Goal: Transaction & Acquisition: Book appointment/travel/reservation

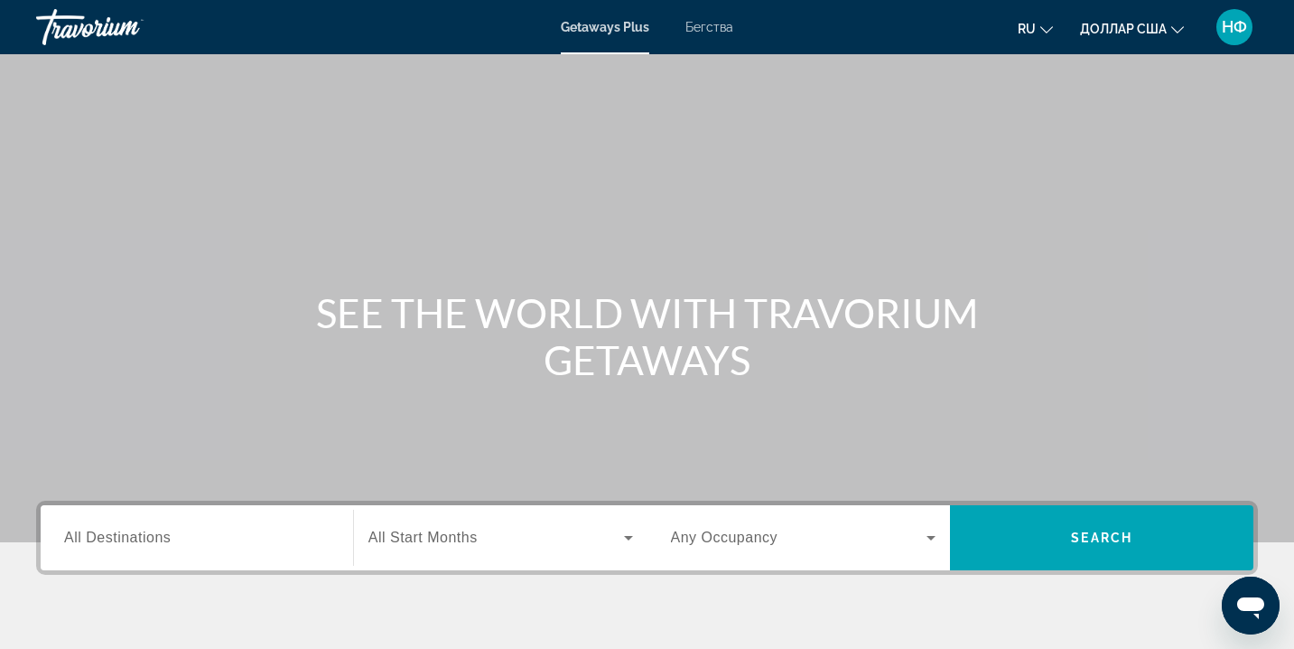
click at [629, 536] on icon "Виджет поиска" at bounding box center [628, 538] width 9 height 5
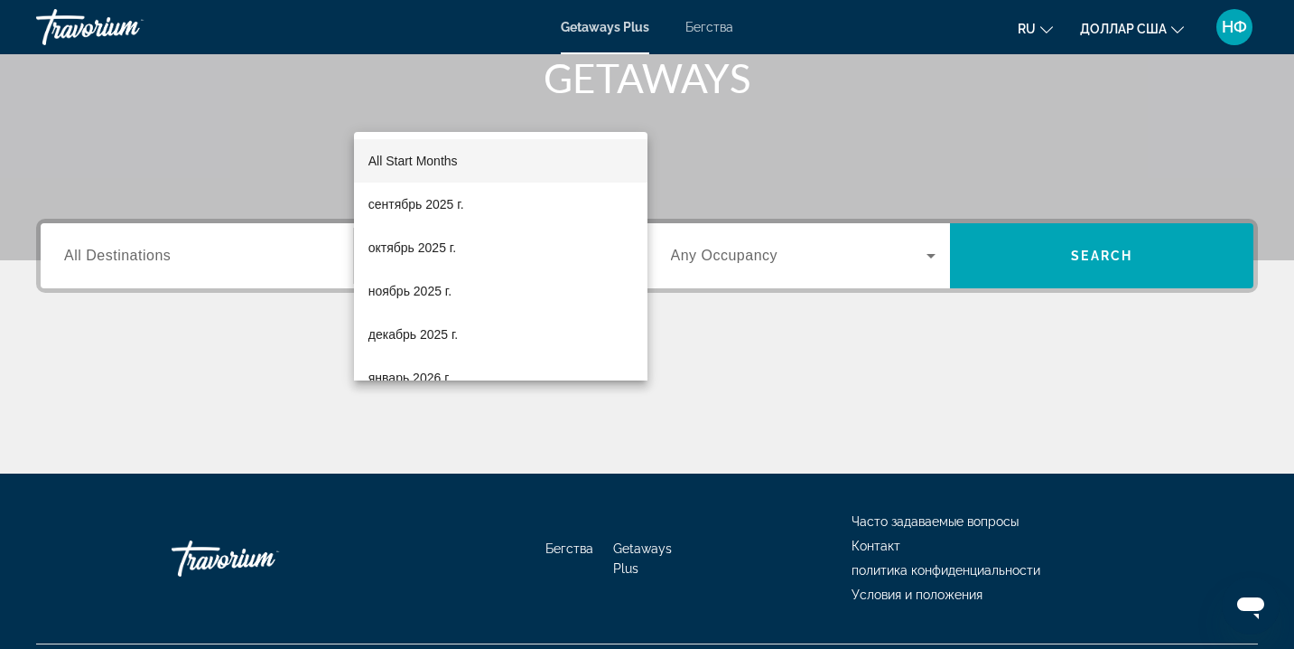
scroll to position [328, 0]
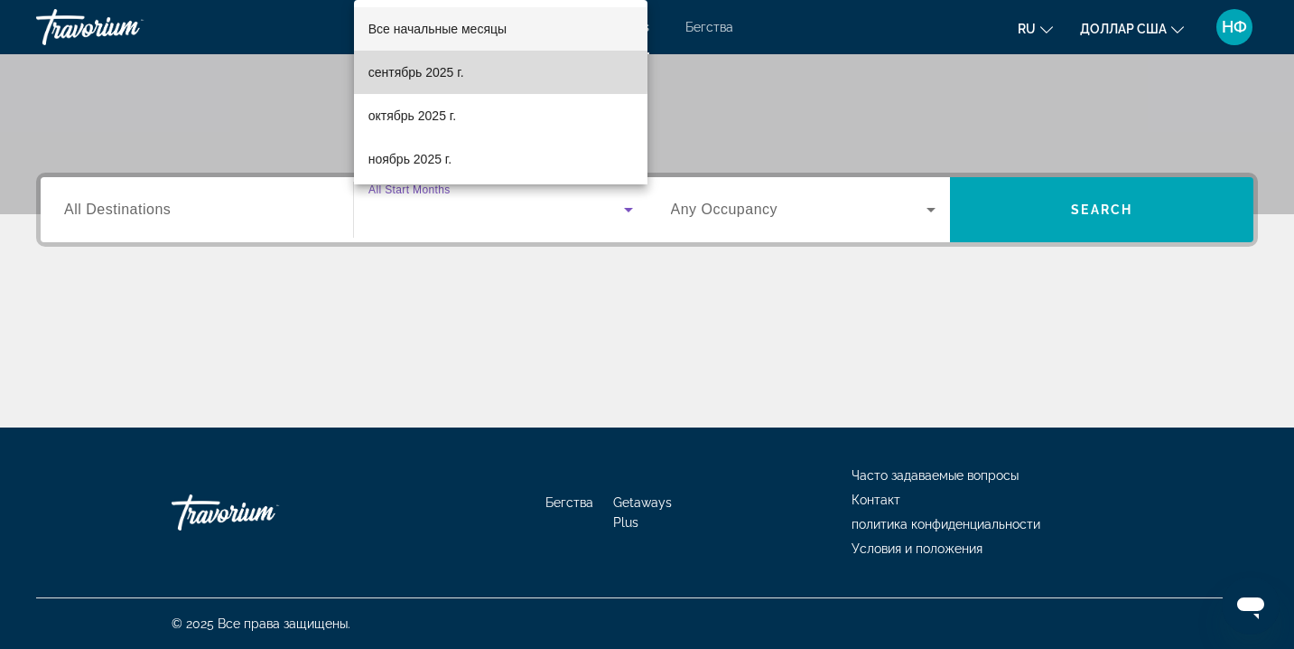
click at [424, 70] on font "сентябрь 2025 г." at bounding box center [417, 72] width 96 height 14
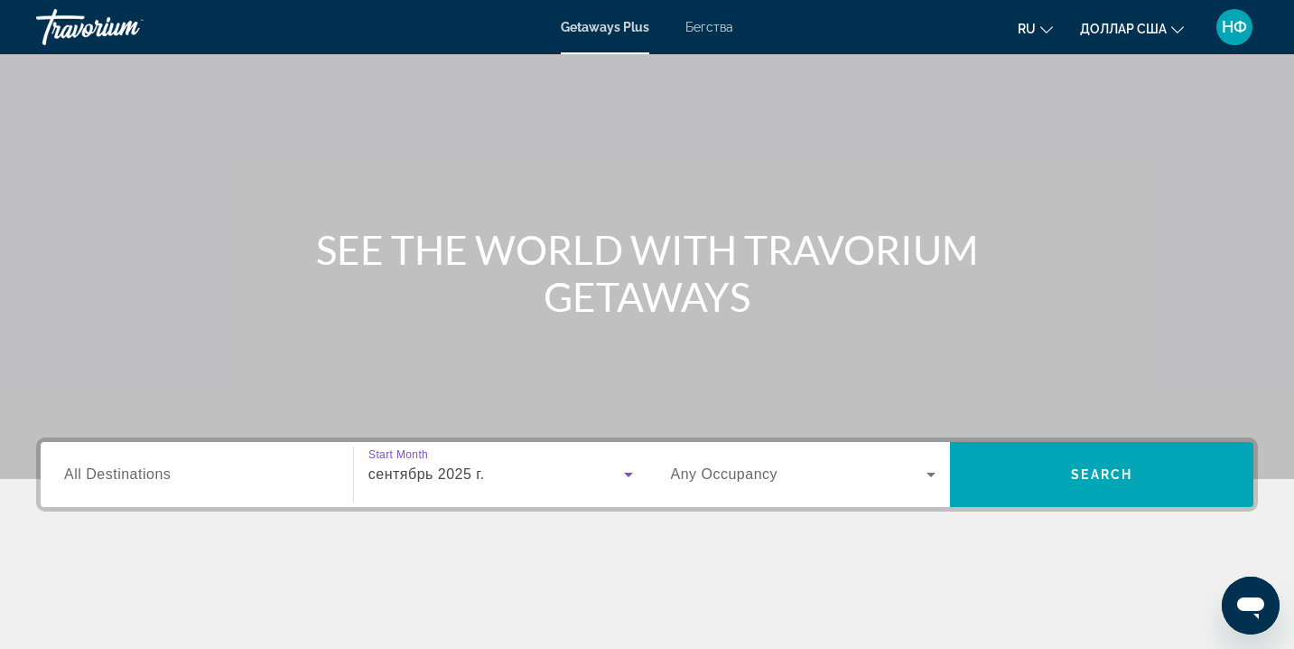
scroll to position [0, 0]
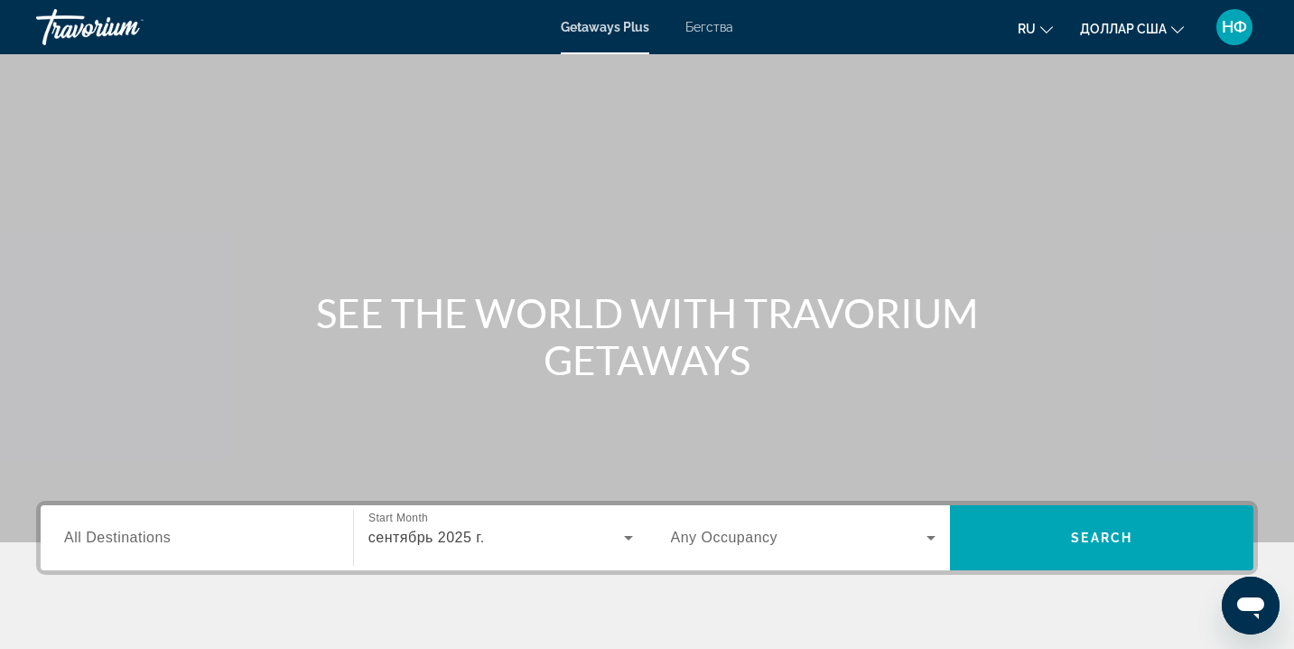
click at [596, 25] on font "Getaways Plus" at bounding box center [605, 27] width 89 height 14
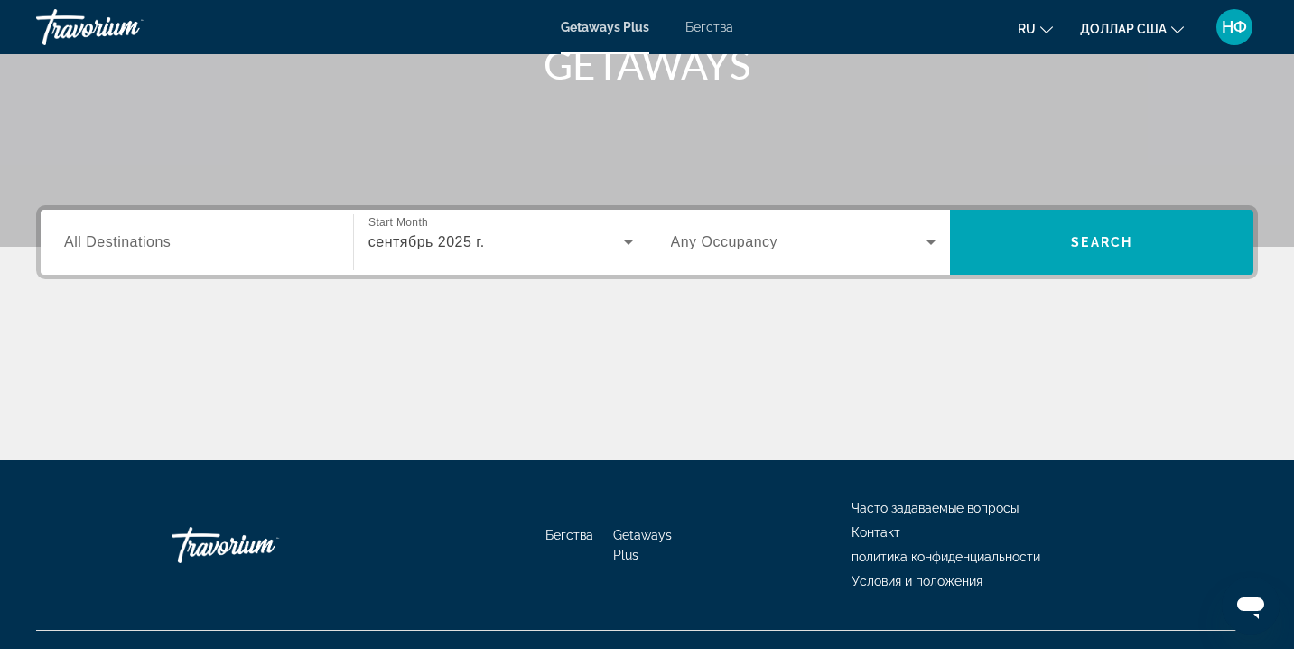
scroll to position [328, 0]
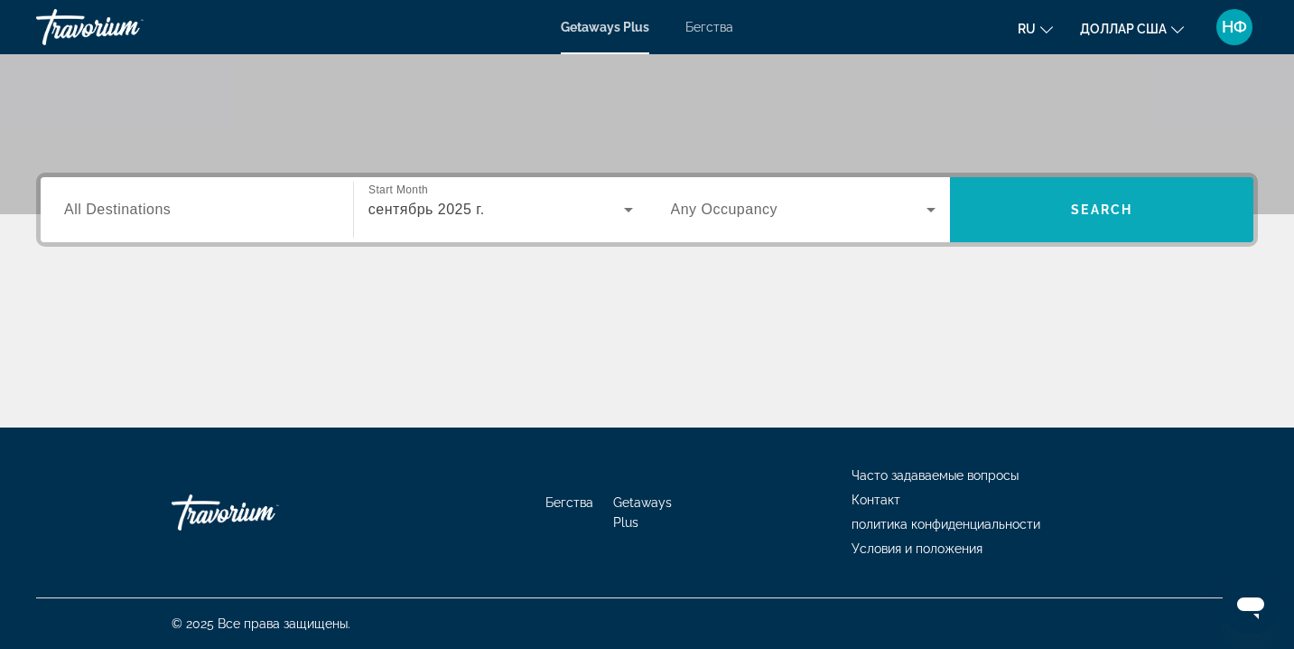
click at [1128, 208] on span "Search" at bounding box center [1101, 209] width 61 height 14
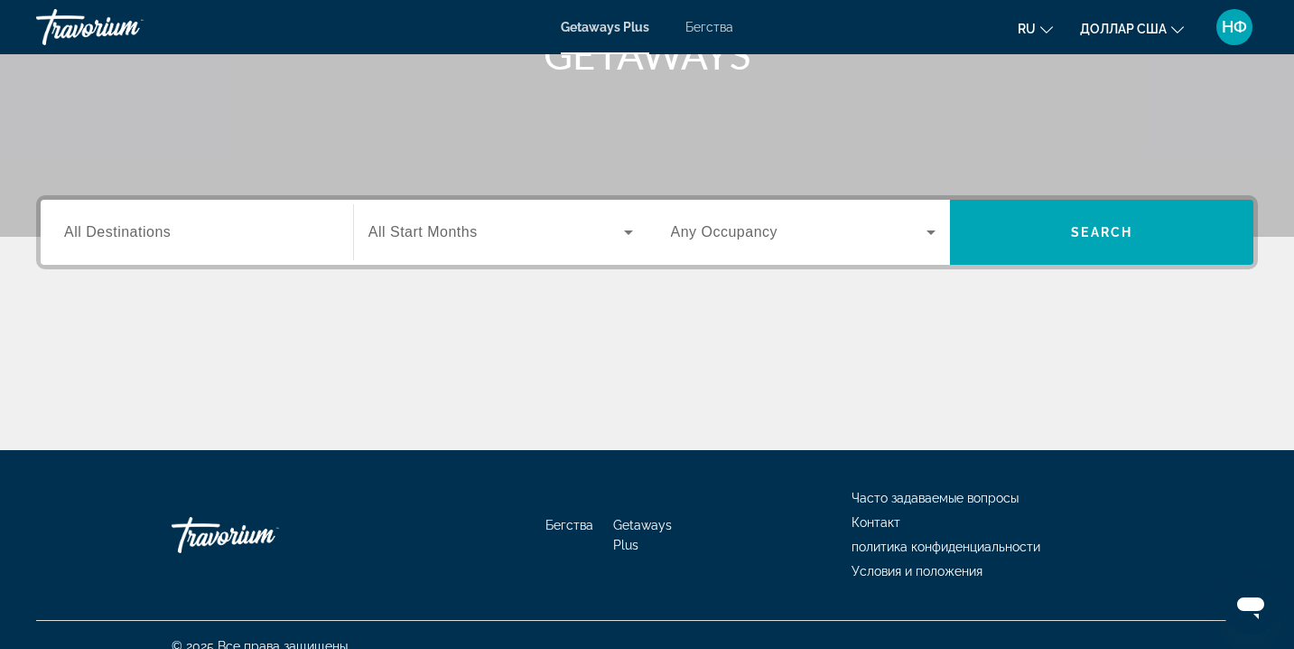
scroll to position [328, 0]
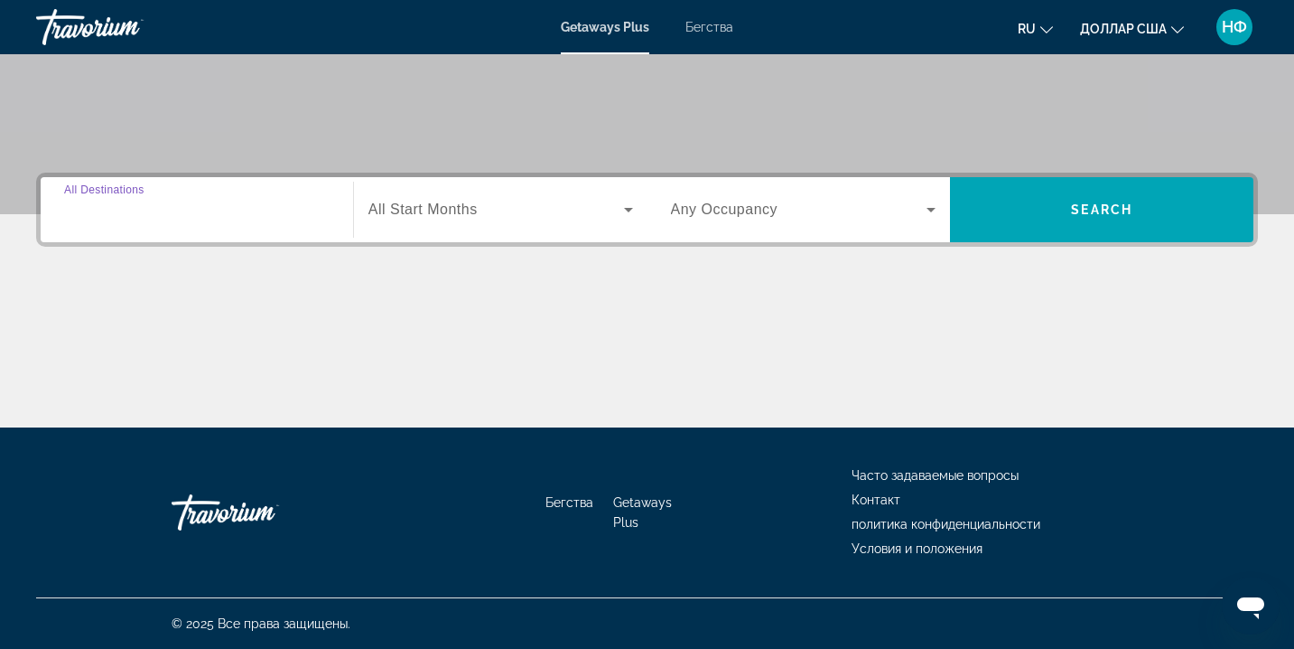
click at [278, 210] on input "Destination All Destinations" at bounding box center [197, 211] width 266 height 22
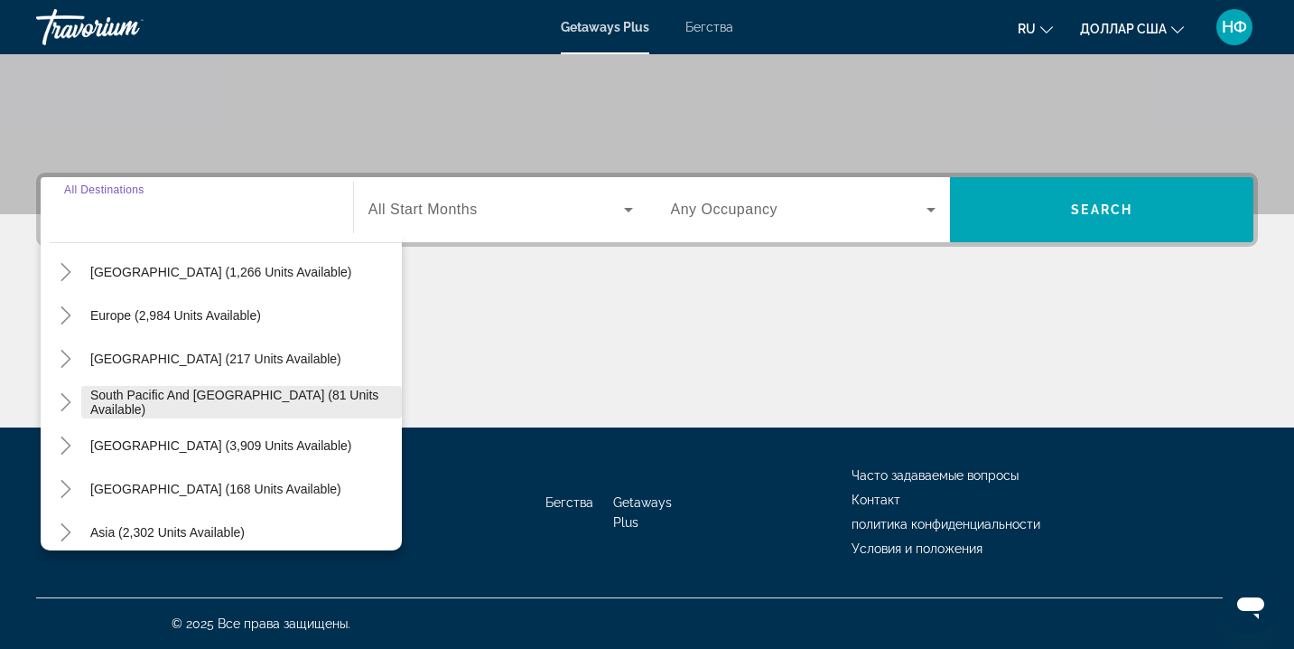
scroll to position [188, 0]
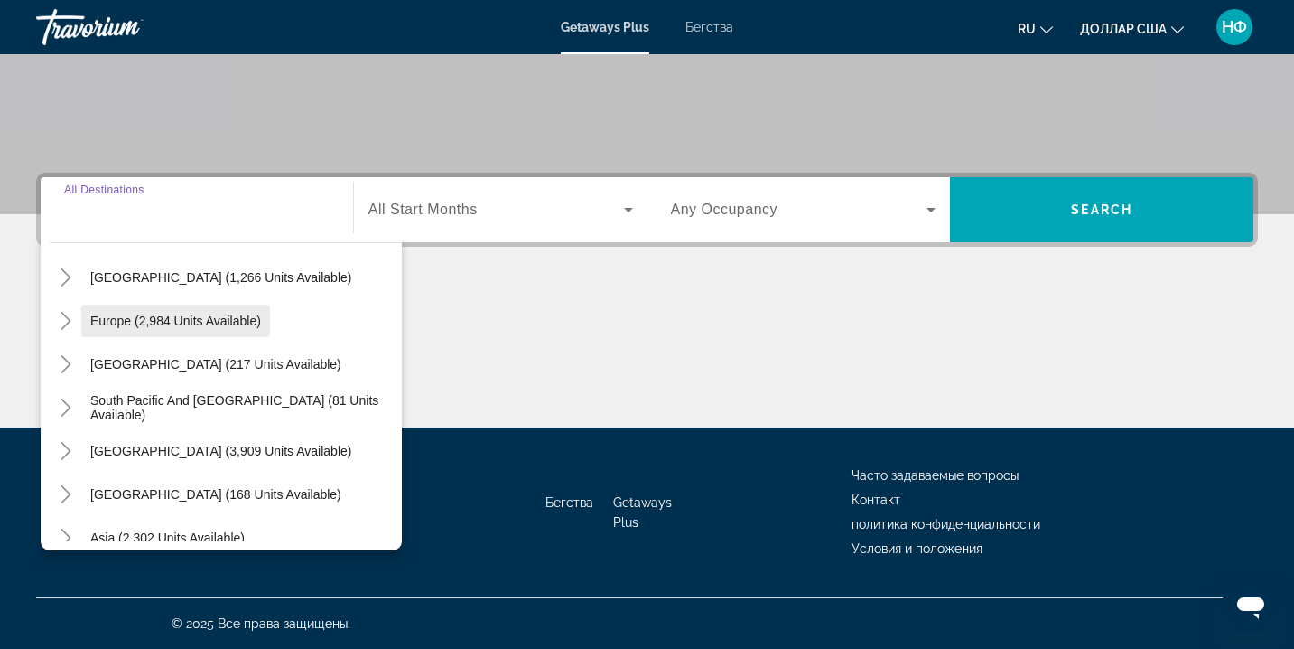
click at [117, 322] on span "Europe (2,984 units available)" at bounding box center [175, 320] width 171 height 14
type input "**********"
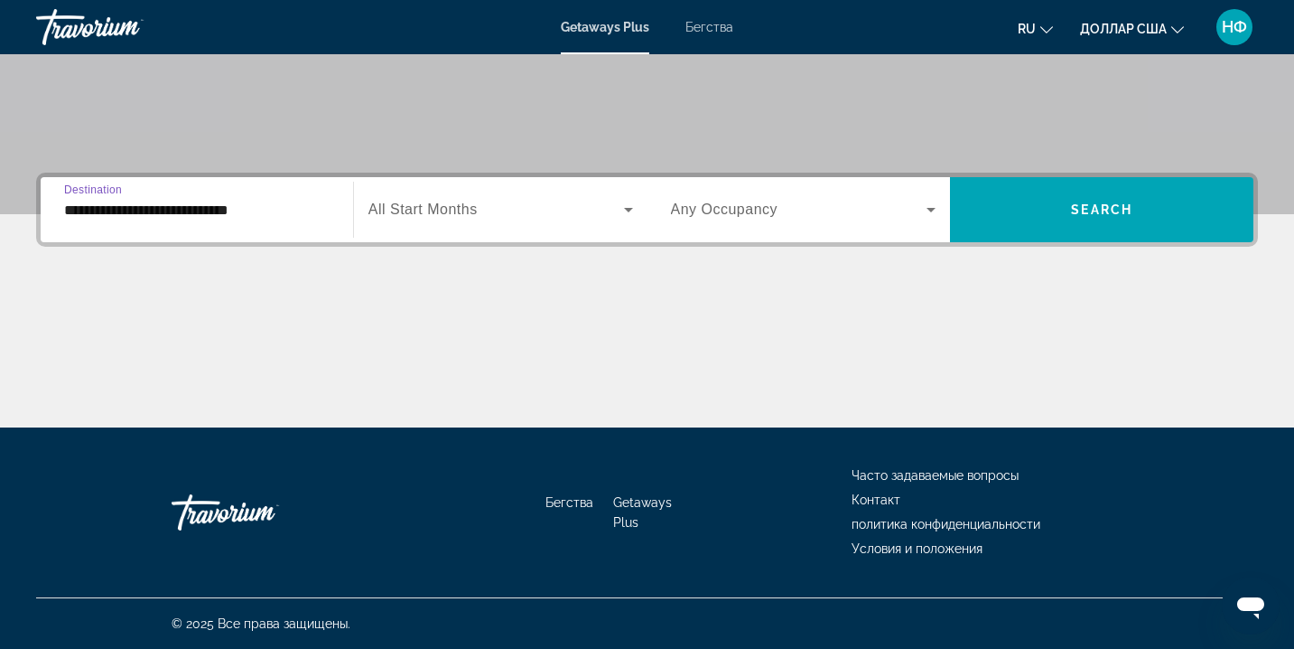
click at [632, 209] on icon "Виджет поиска" at bounding box center [629, 210] width 22 height 22
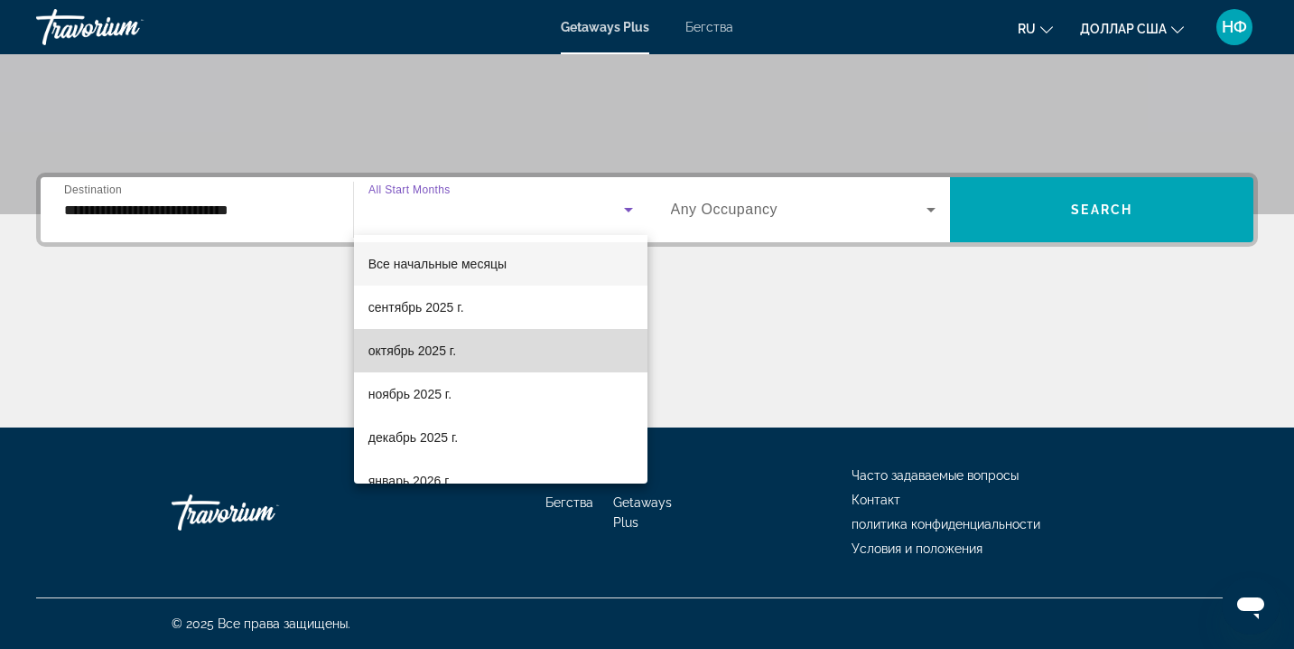
click at [448, 356] on font "октябрь 2025 г." at bounding box center [413, 350] width 88 height 14
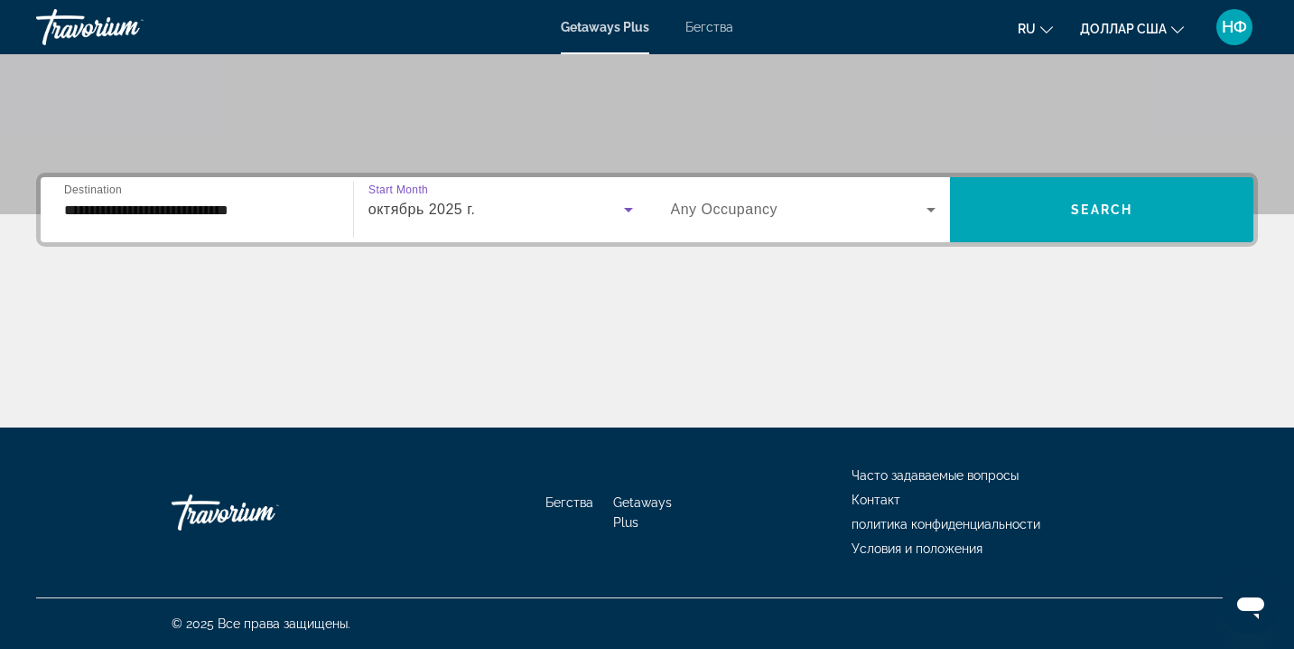
click at [931, 206] on icon "Виджет поиска" at bounding box center [931, 210] width 22 height 22
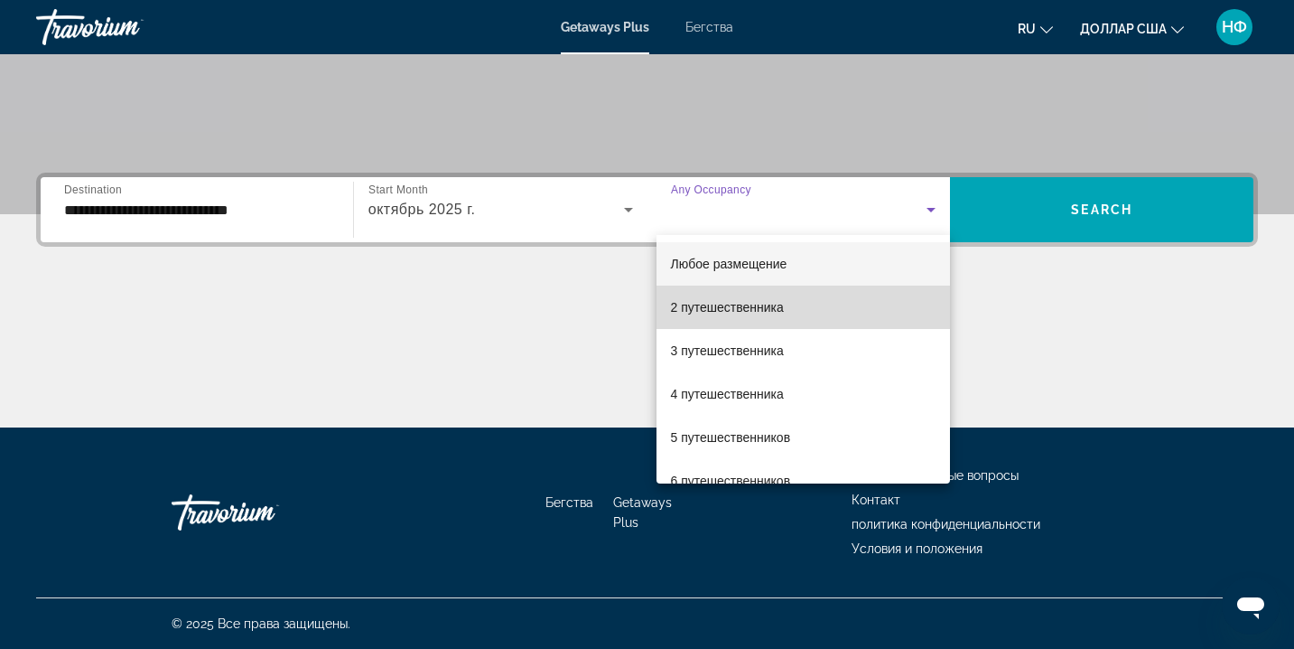
click at [733, 310] on font "2 путешественника" at bounding box center [727, 307] width 113 height 14
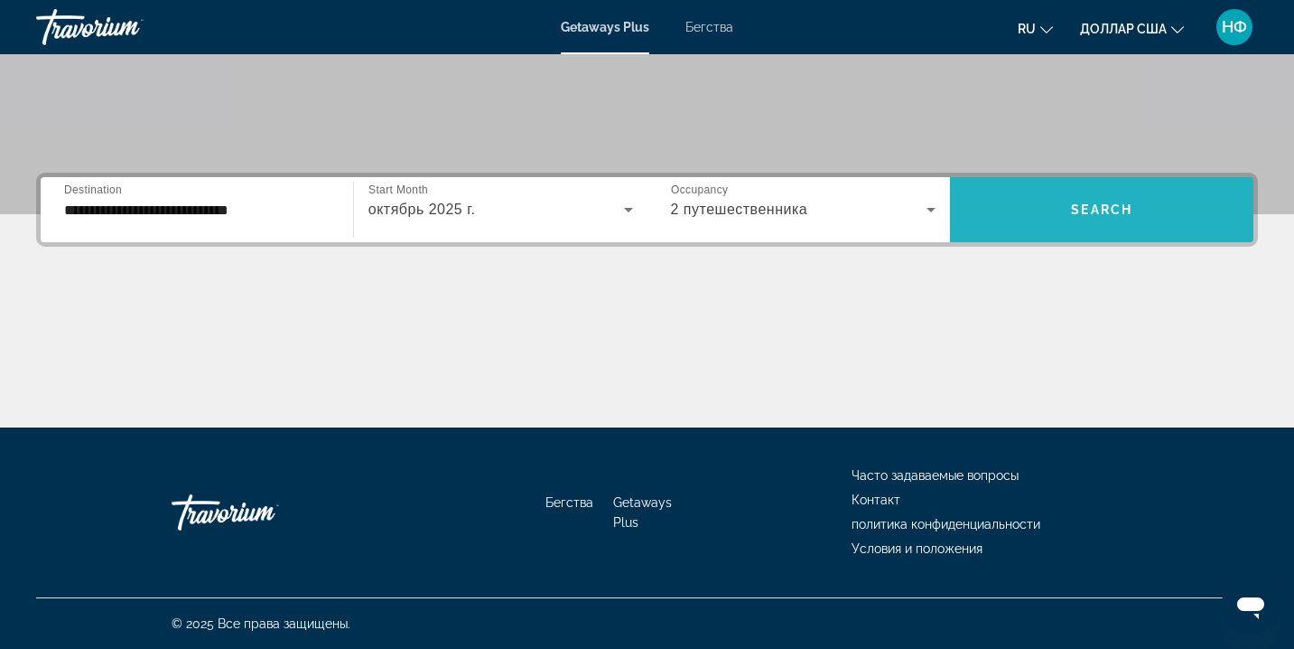
click at [1092, 210] on span "Search" at bounding box center [1101, 209] width 61 height 14
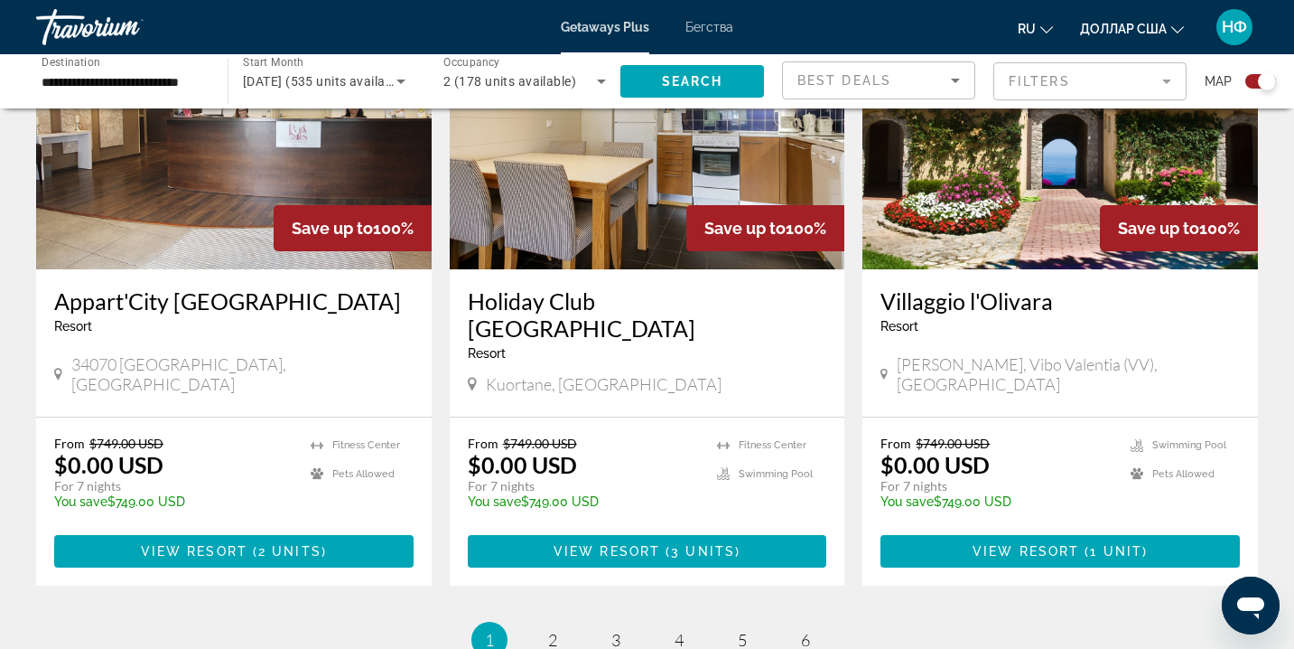
scroll to position [2675, 0]
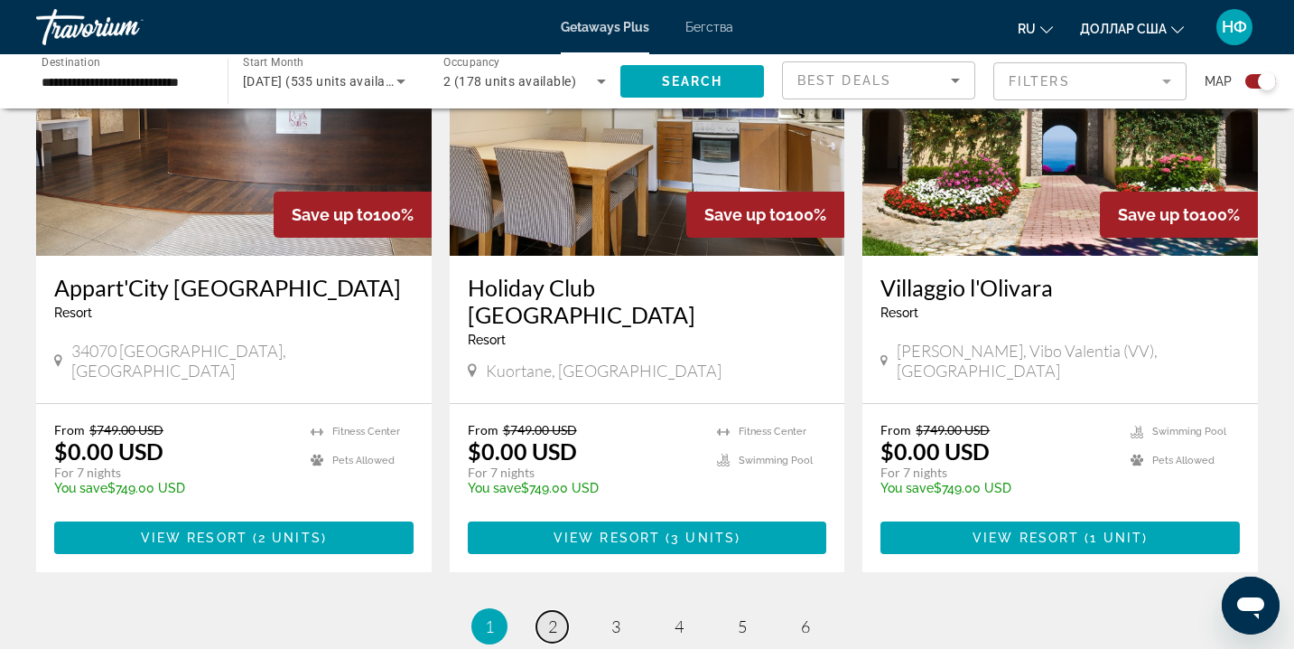
click at [550, 616] on span "2" at bounding box center [552, 626] width 9 height 20
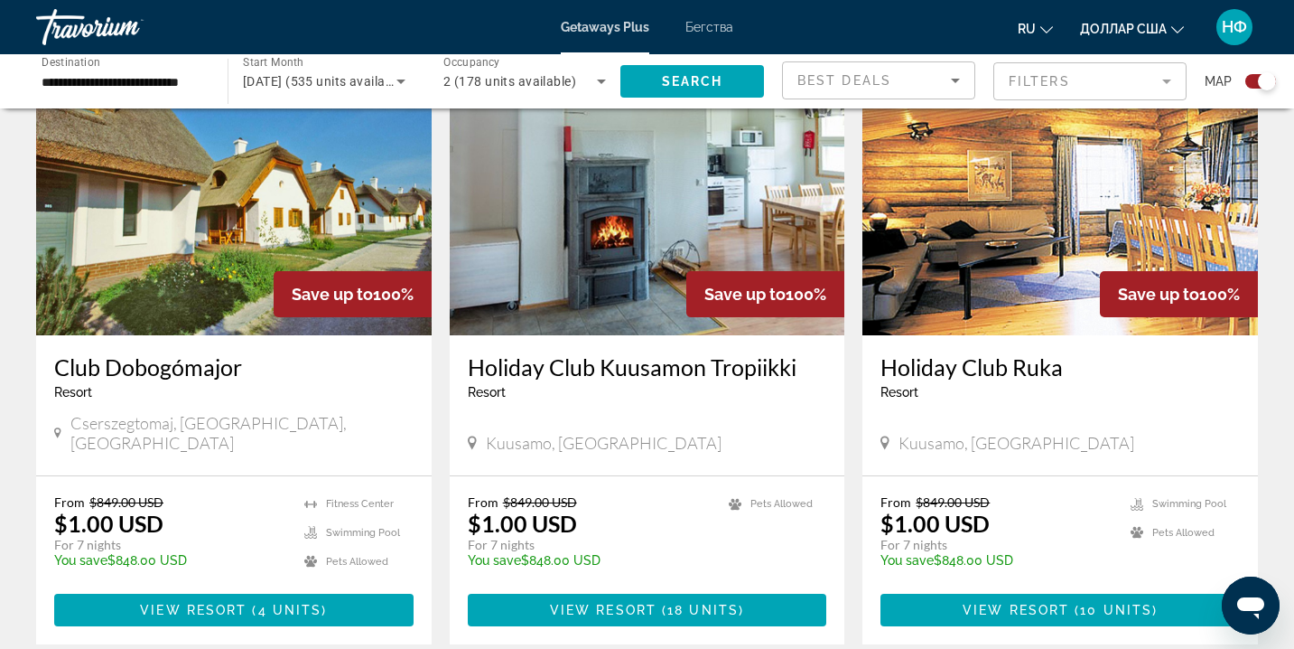
scroll to position [690, 0]
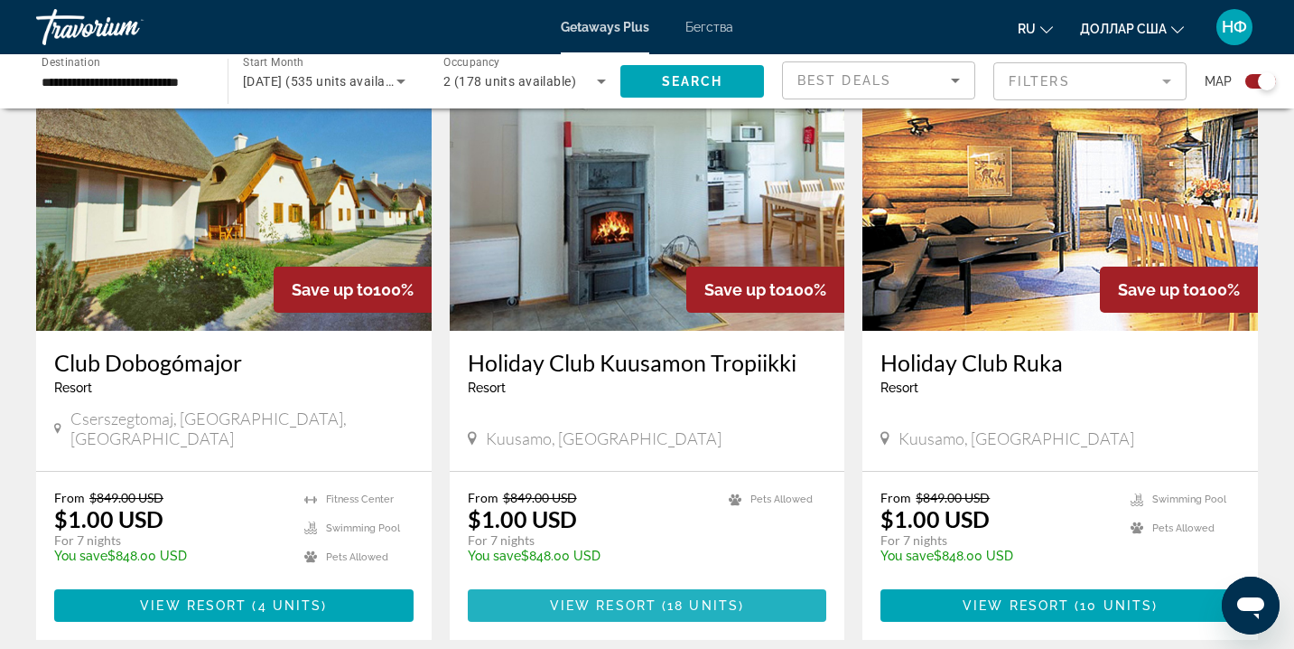
click at [657, 598] on span "Основное содержание" at bounding box center [659, 605] width 5 height 14
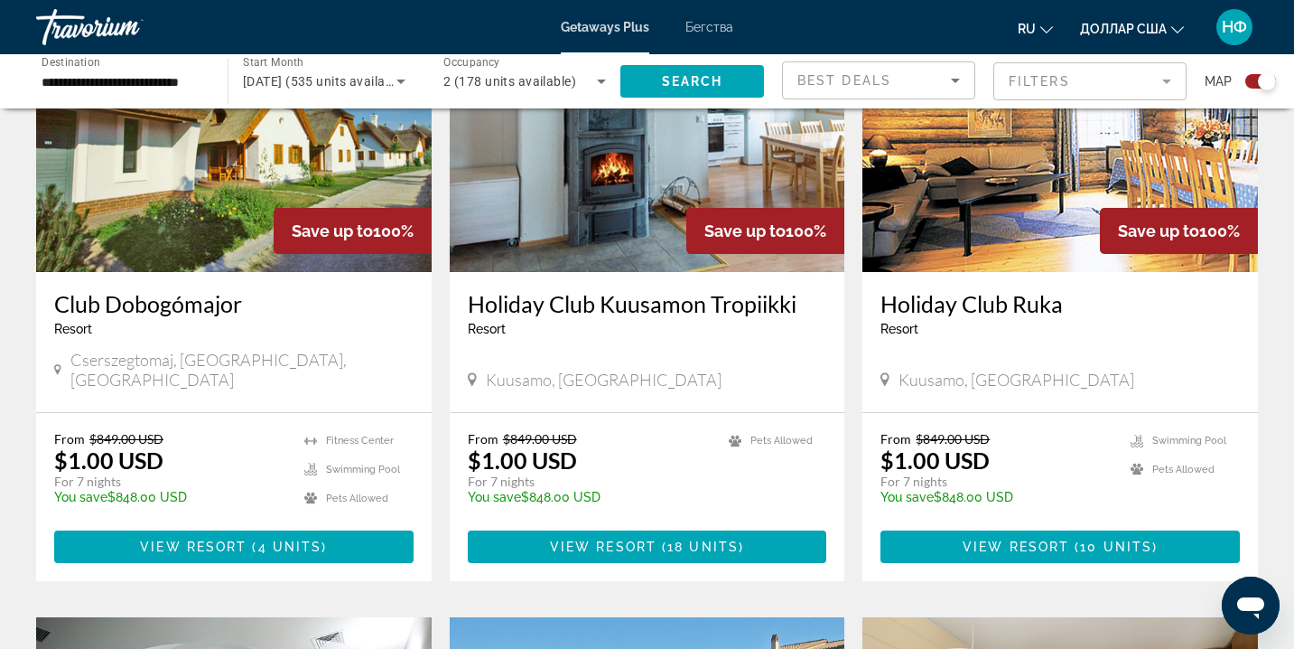
scroll to position [750, 0]
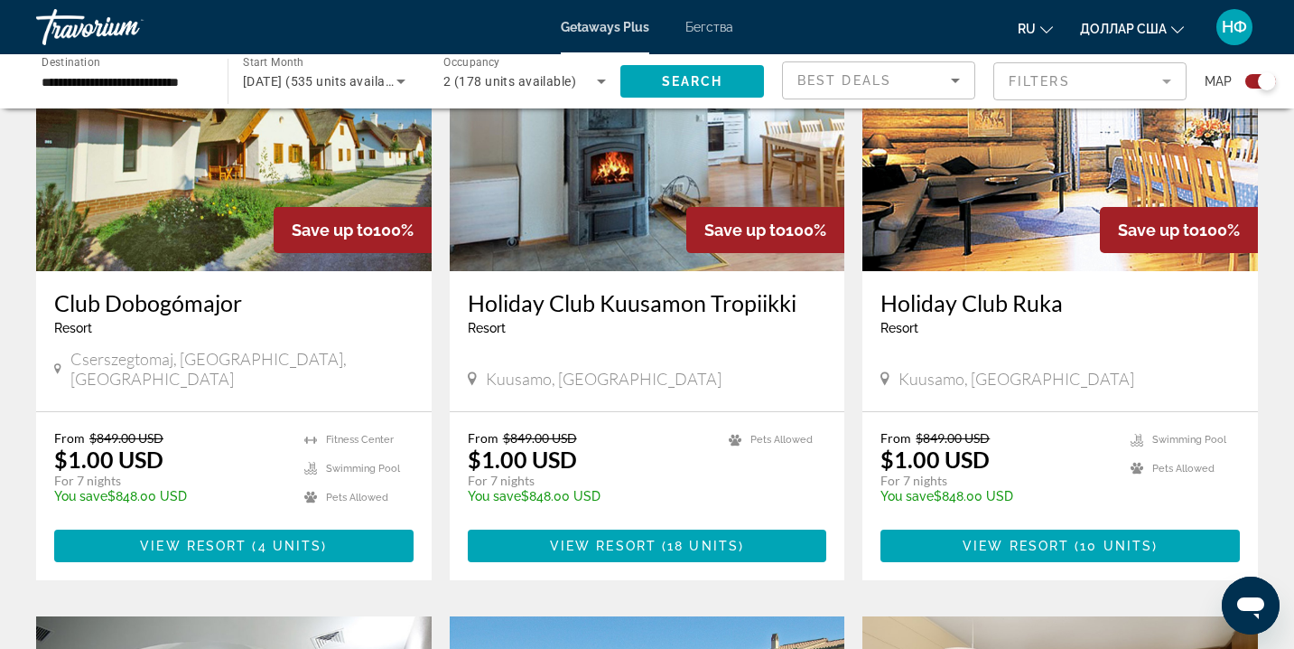
click at [686, 443] on div "From $849.00 USD $1.00 USD For 7 nights You save $848.00 USD temp" at bounding box center [590, 473] width 244 height 86
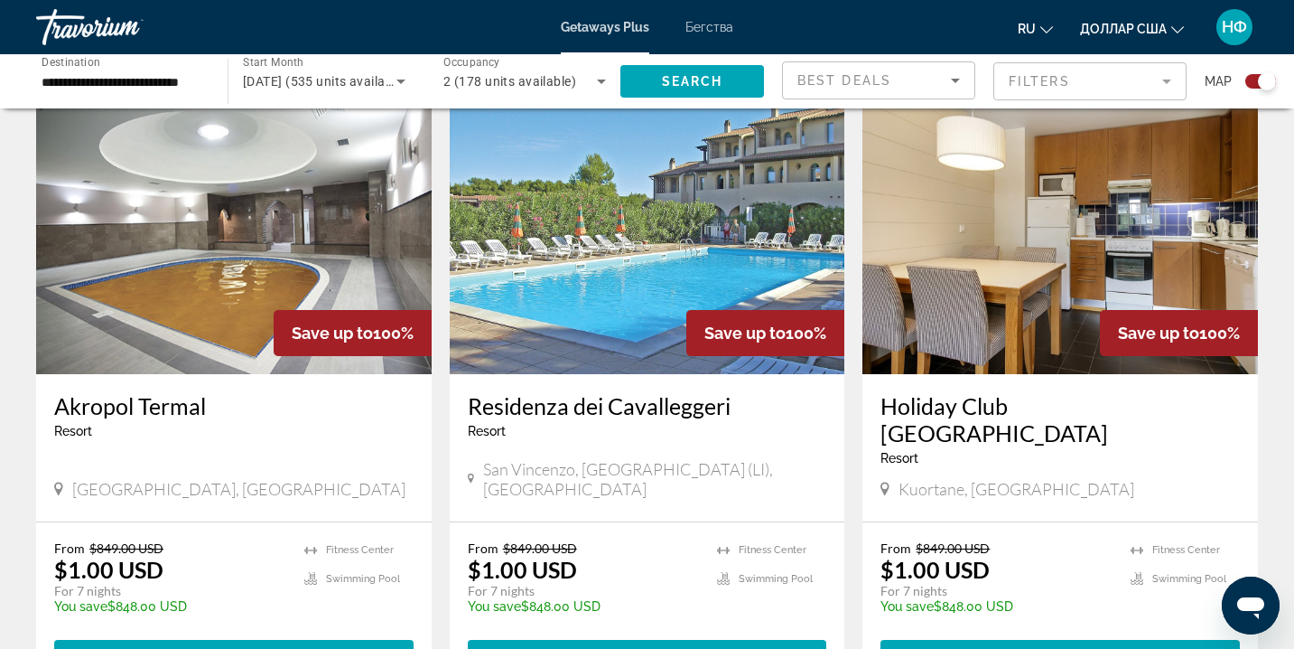
scroll to position [1279, 0]
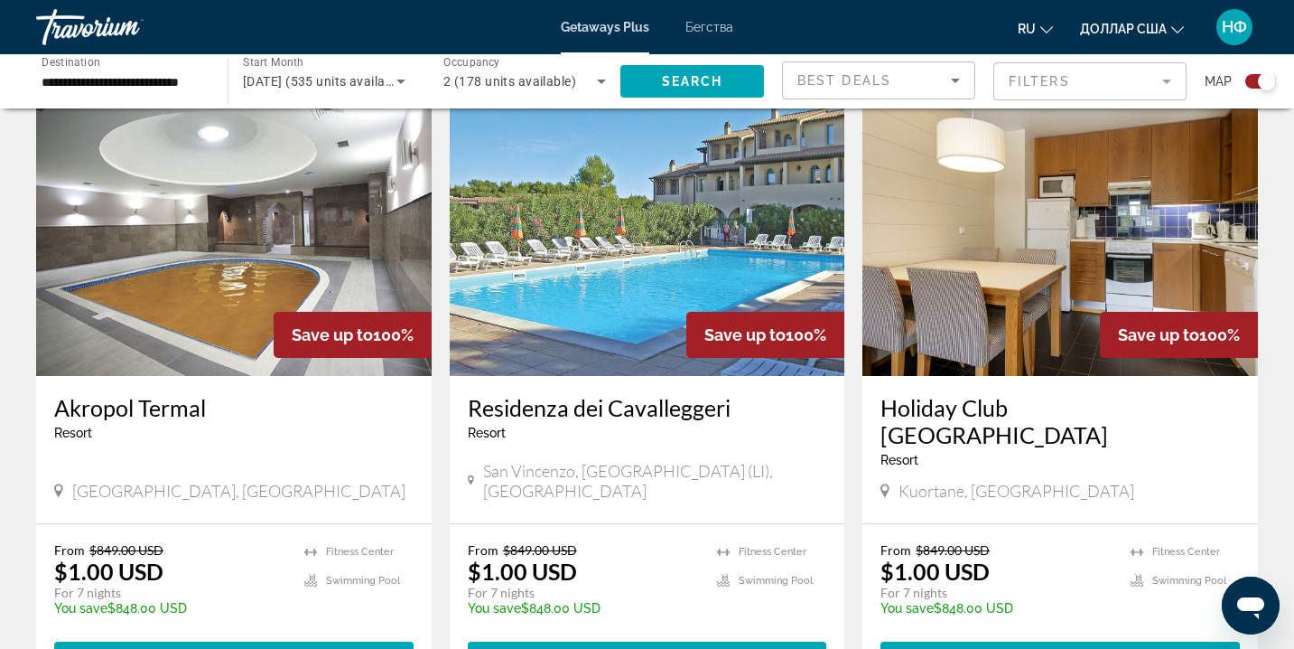
click at [895, 557] on p "$1.00 USD" at bounding box center [935, 570] width 109 height 27
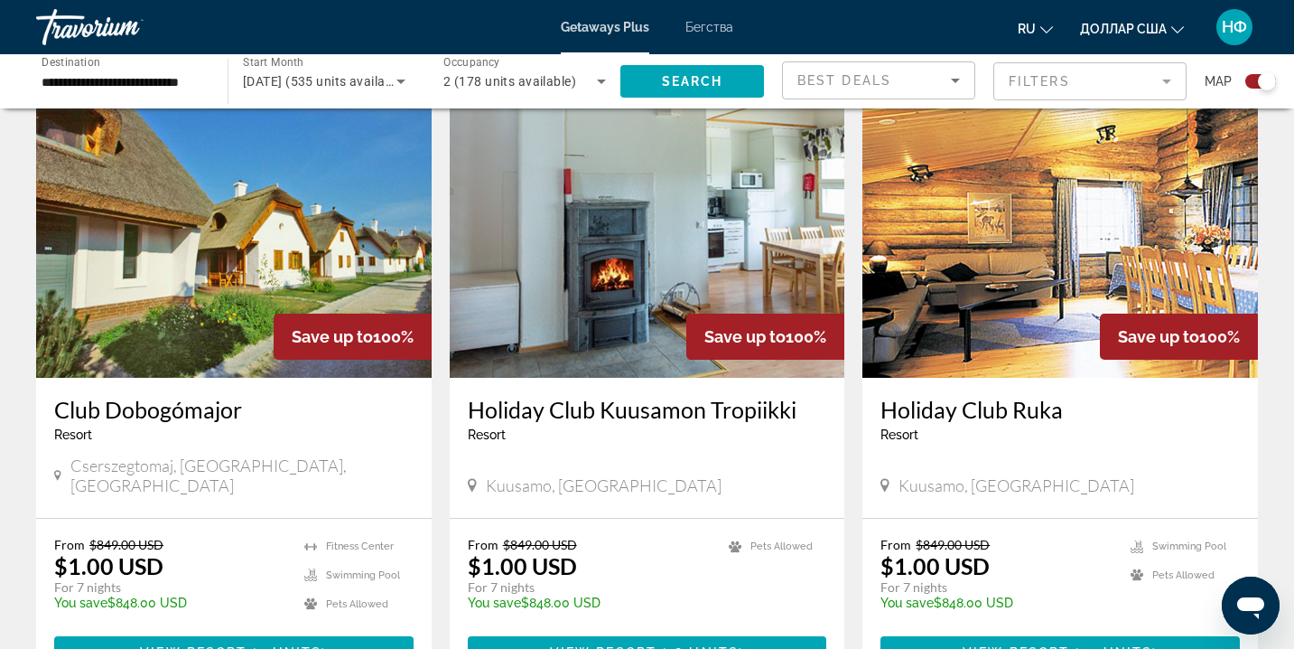
scroll to position [0, 0]
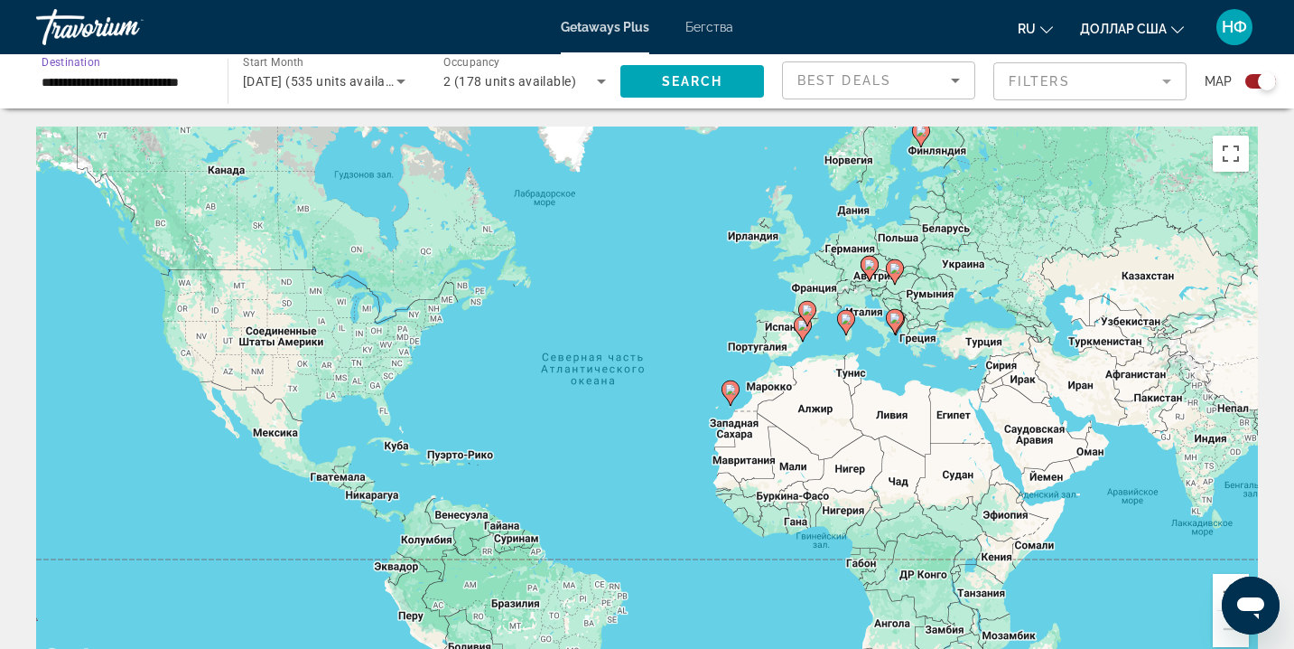
click at [72, 79] on input "**********" at bounding box center [123, 82] width 163 height 22
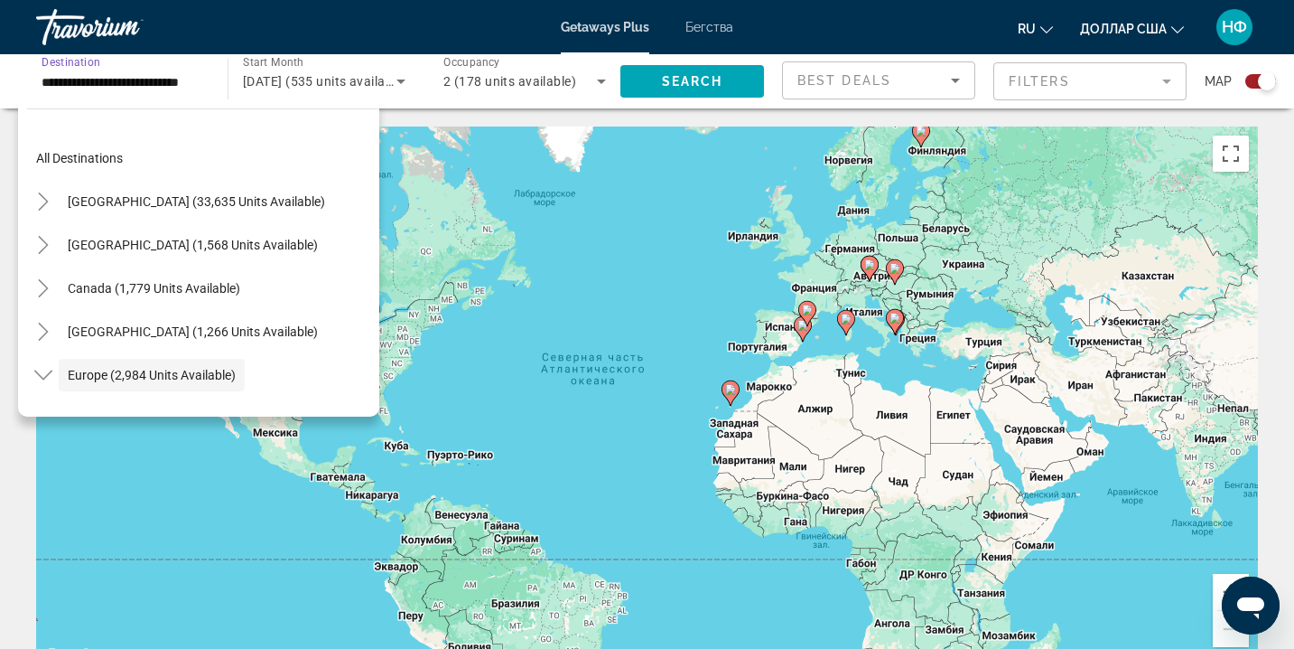
scroll to position [107, 0]
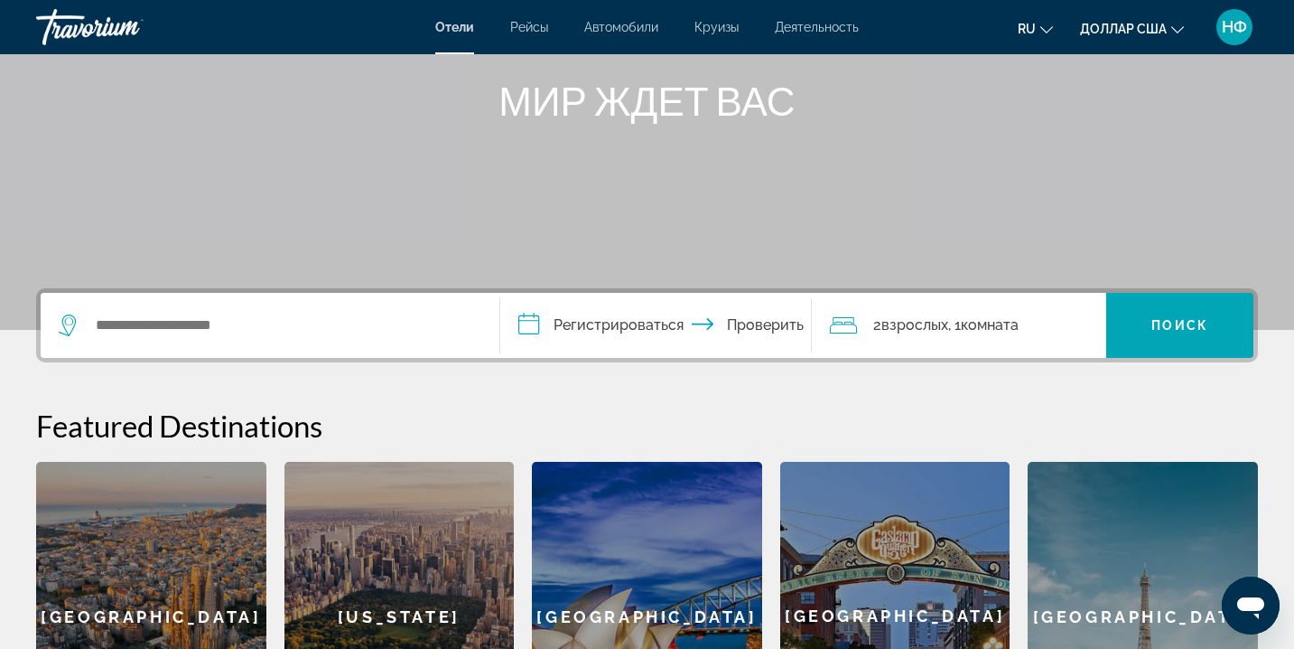
scroll to position [208, 0]
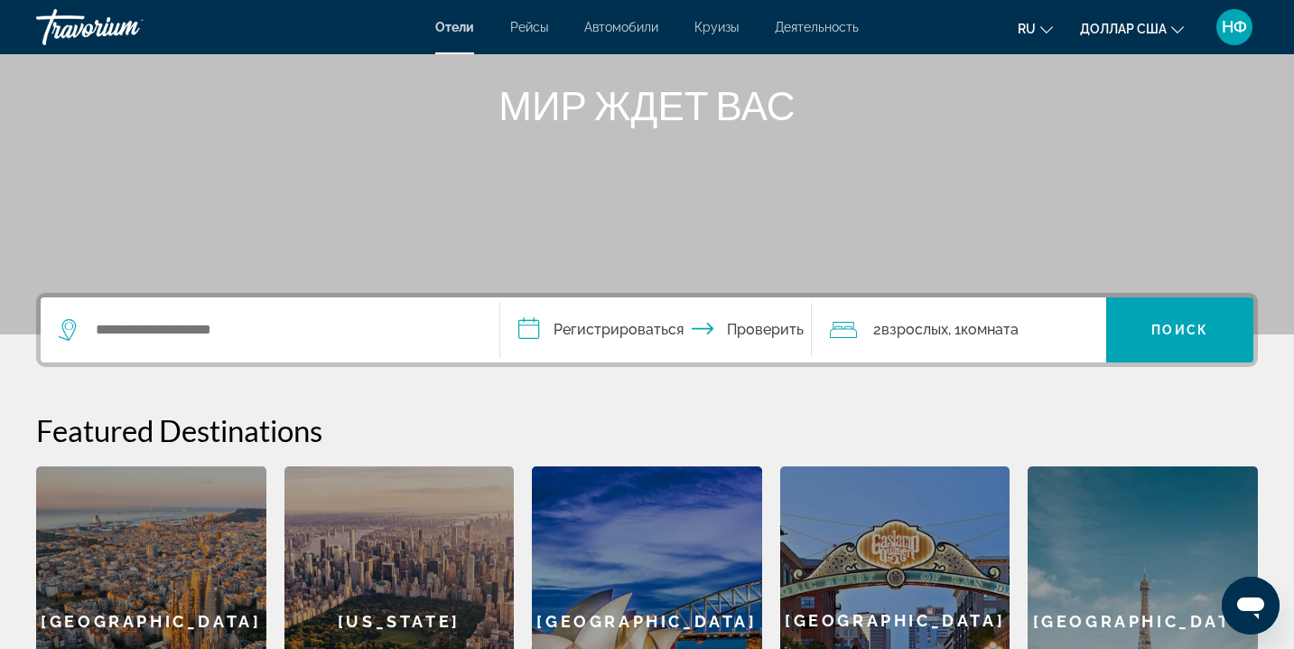
click at [70, 329] on icon "Виджет поиска" at bounding box center [70, 330] width 22 height 22
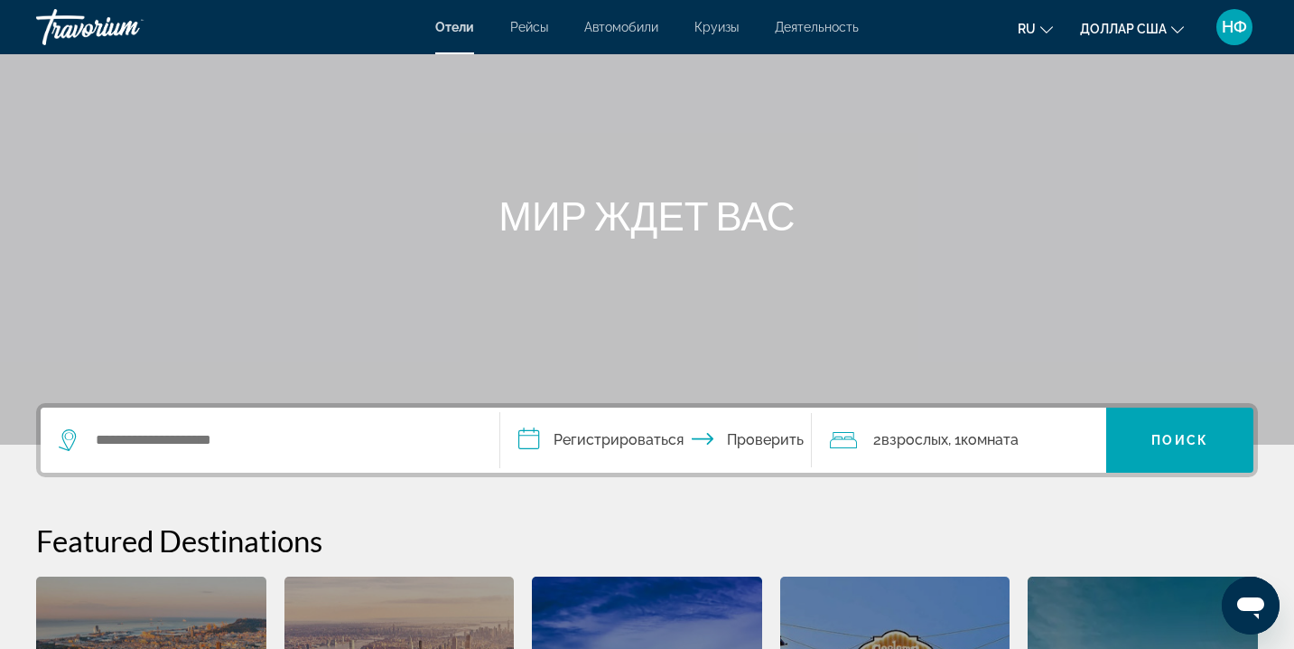
scroll to position [89, 0]
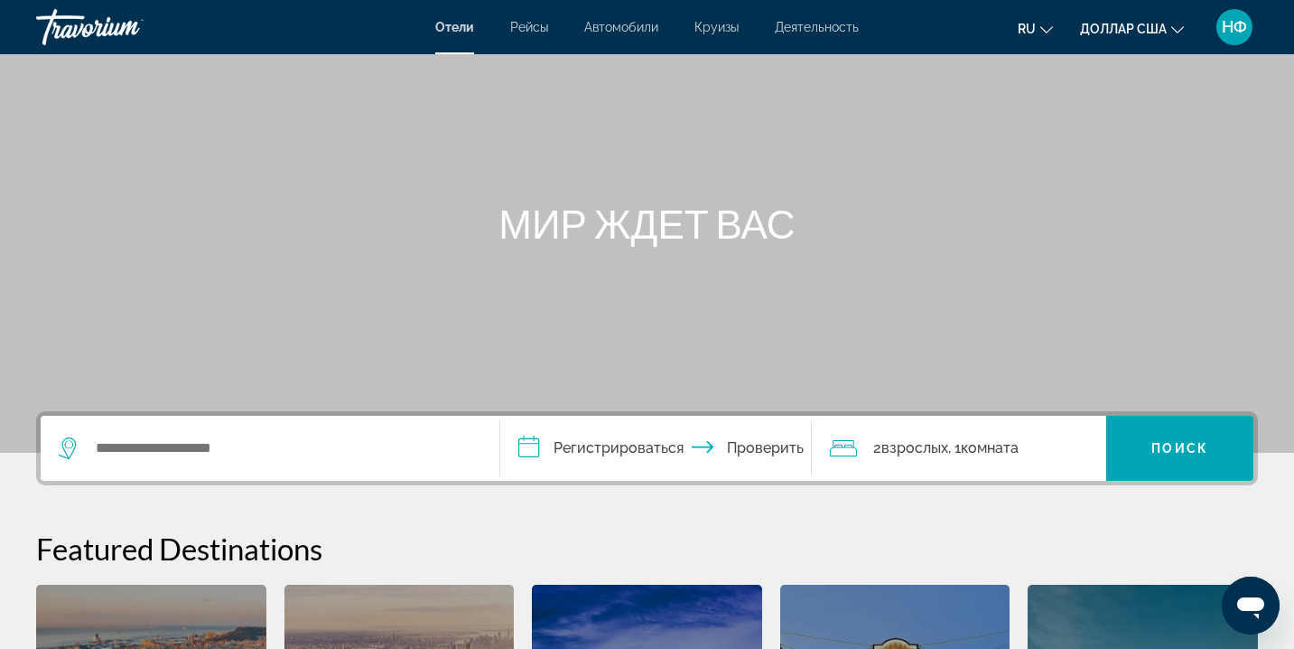
click at [67, 440] on icon "Виджет поиска" at bounding box center [70, 448] width 22 height 22
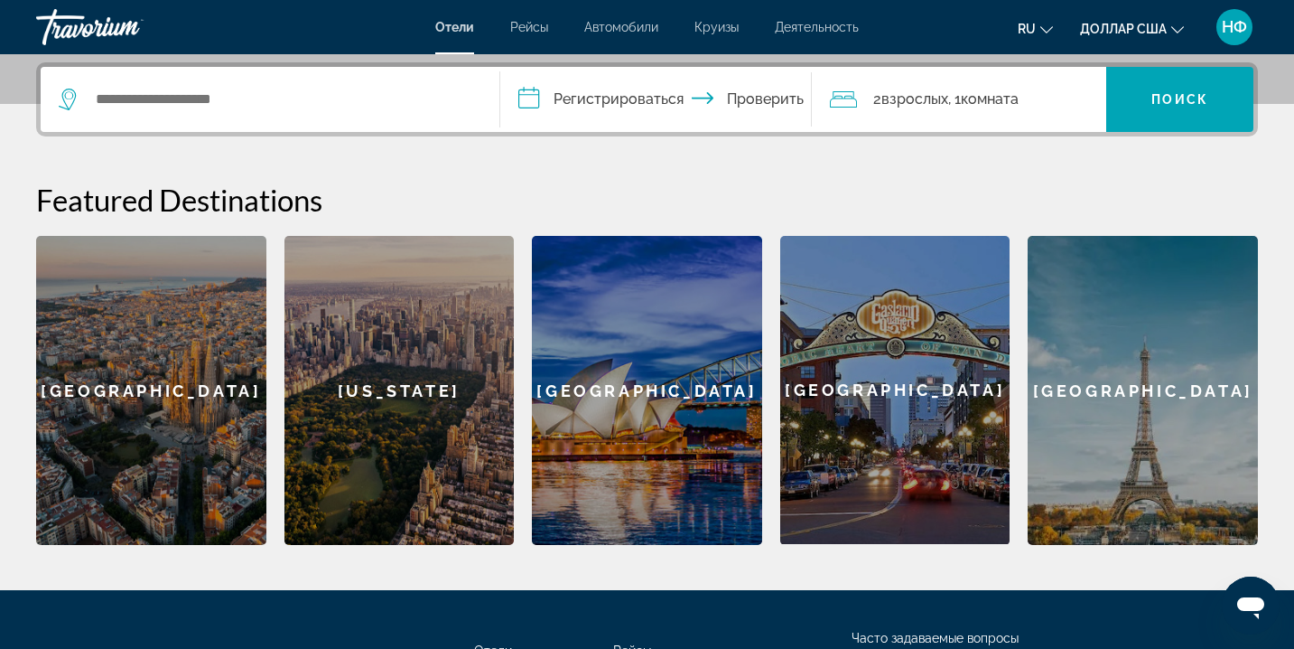
scroll to position [442, 0]
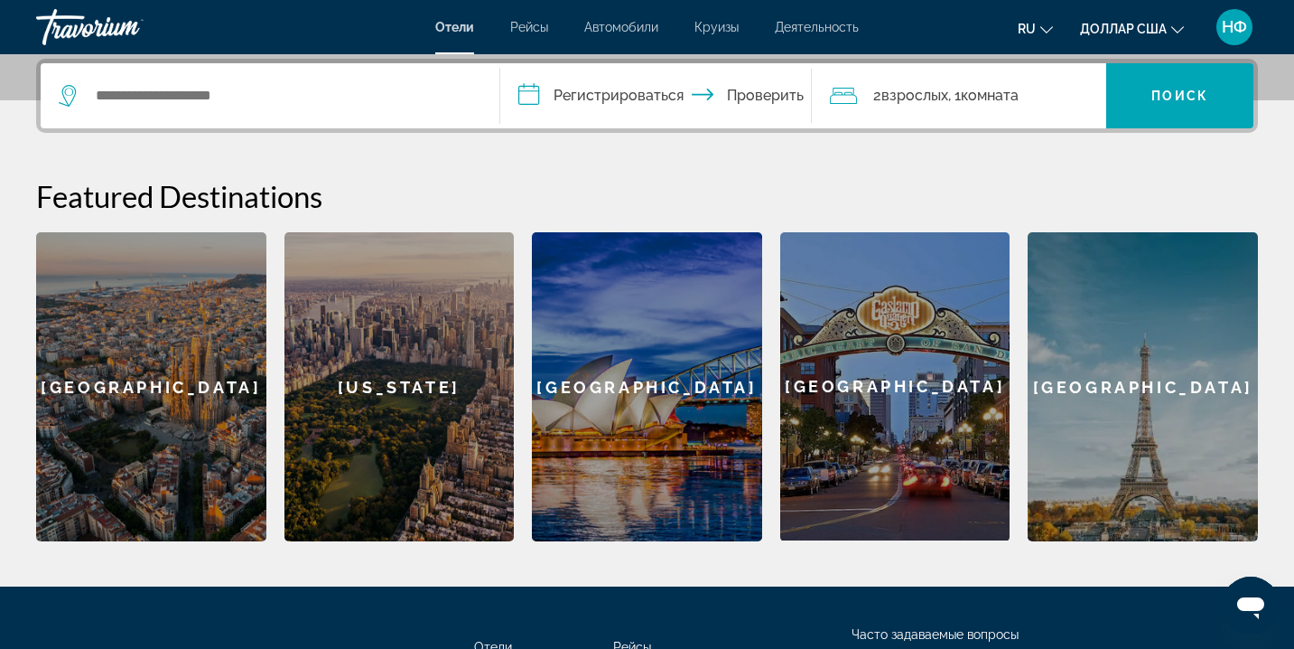
click at [185, 343] on div "Barcelona" at bounding box center [151, 386] width 230 height 309
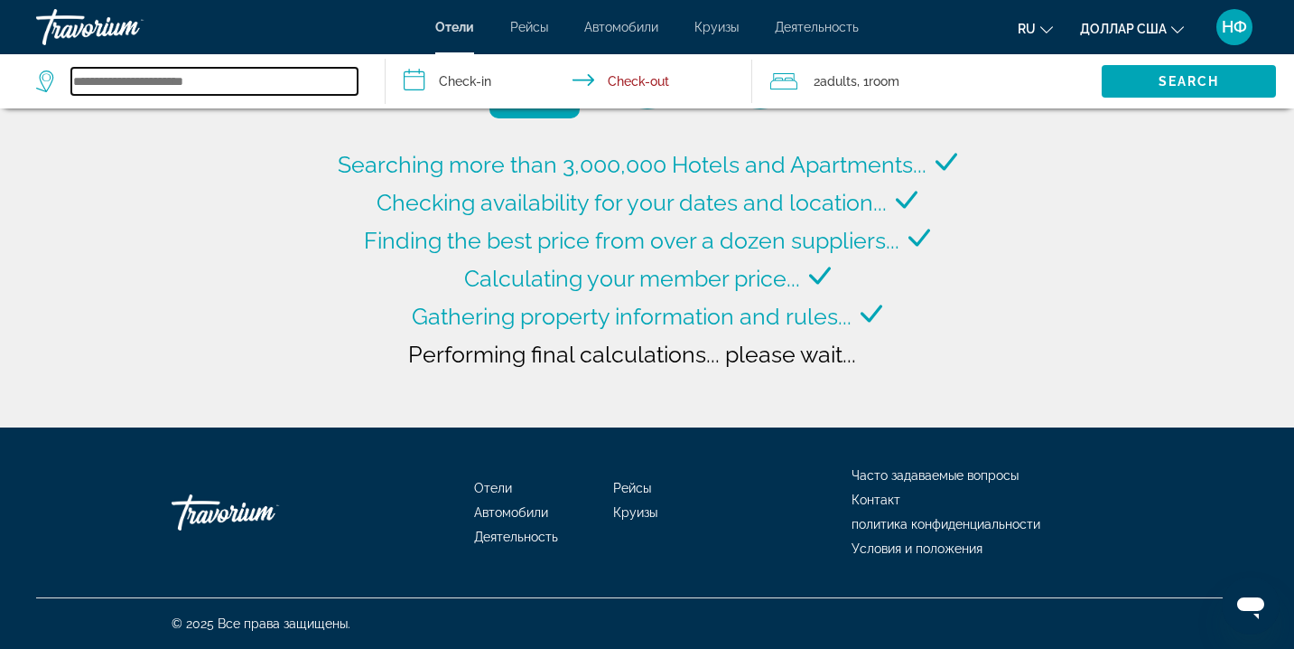
click at [273, 82] on input "Search widget" at bounding box center [214, 81] width 286 height 27
type input "**********"
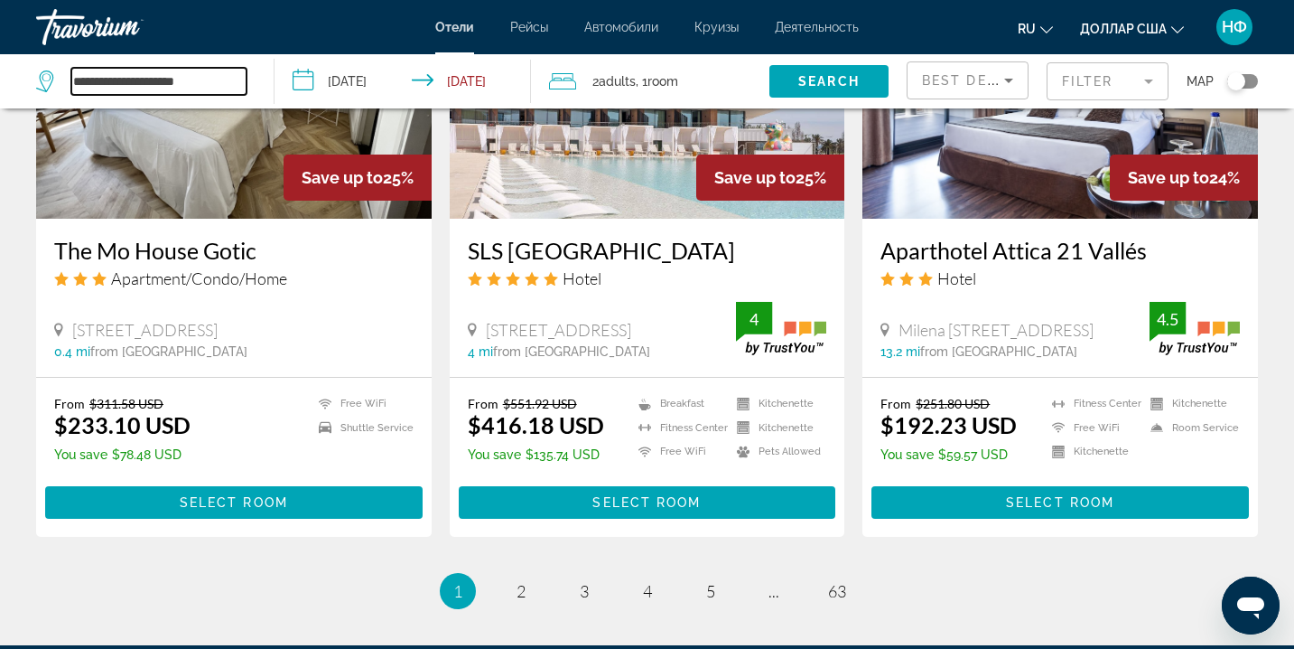
scroll to position [2225, 0]
